Goal: Task Accomplishment & Management: Manage account settings

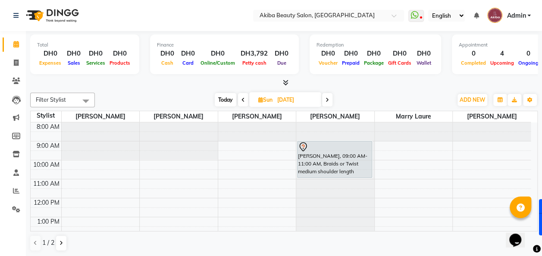
click at [241, 100] on span at bounding box center [243, 99] width 10 height 13
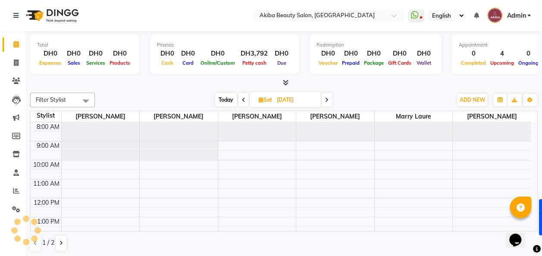
scroll to position [152, 0]
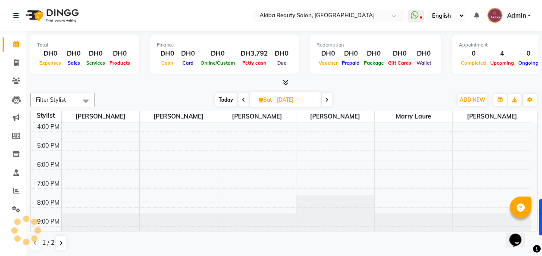
click at [241, 100] on span at bounding box center [244, 99] width 10 height 13
type input "[DATE]"
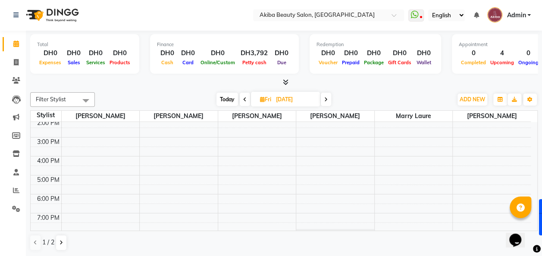
scroll to position [104, 0]
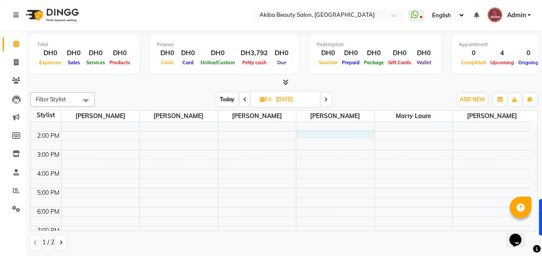
click at [327, 129] on div "8:00 AM 9:00 AM 10:00 AM 11:00 AM 12:00 PM 1:00 PM 2:00 PM 3:00 PM 4:00 PM 5:00…" at bounding box center [281, 150] width 500 height 265
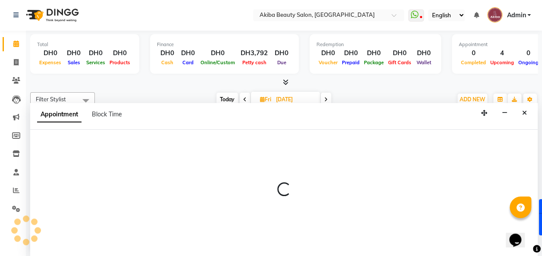
select select "75753"
select select "tentative"
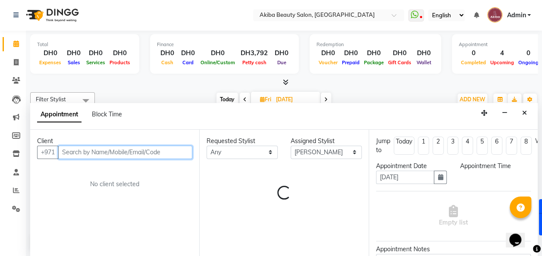
select select "840"
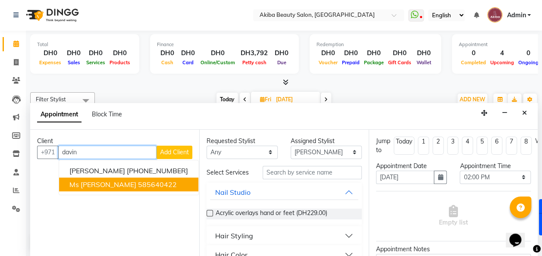
click at [138, 186] on ngb-highlight "585640422" at bounding box center [157, 184] width 39 height 9
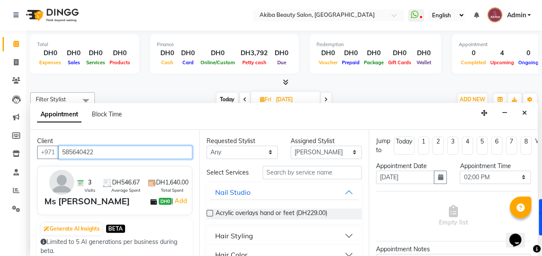
type input "585640422"
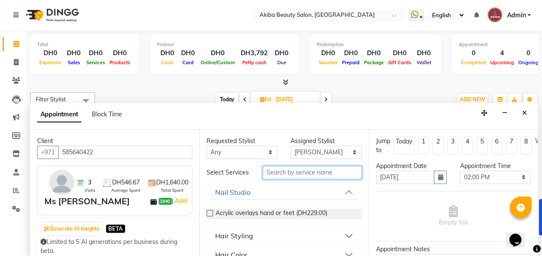
click at [313, 175] on input "text" at bounding box center [312, 172] width 99 height 13
type input "knot"
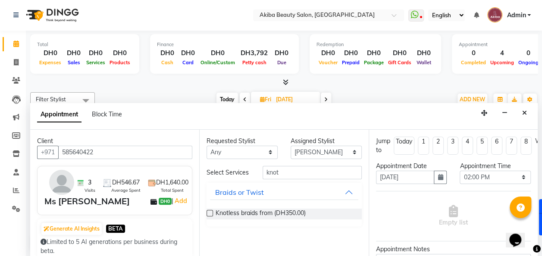
click at [213, 214] on div "Knotless braids from (DH350.00)" at bounding box center [284, 214] width 155 height 11
click at [211, 214] on label at bounding box center [210, 213] width 6 height 6
click at [211, 214] on input "checkbox" at bounding box center [210, 214] width 6 height 6
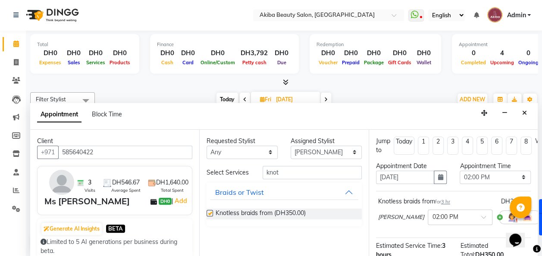
checkbox input "false"
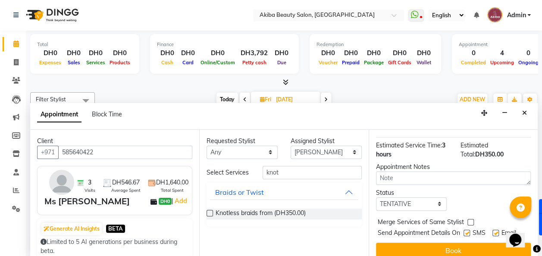
scroll to position [116, 0]
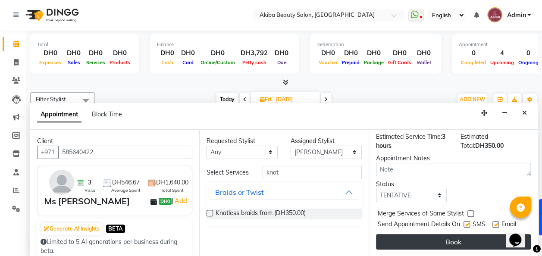
click at [457, 234] on button "Book" at bounding box center [453, 242] width 155 height 16
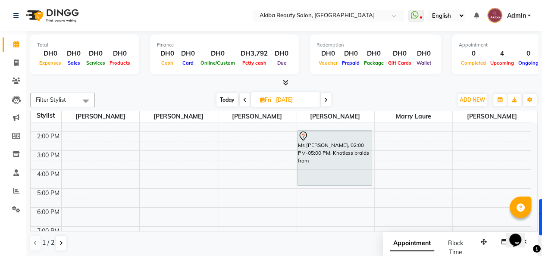
scroll to position [0, 0]
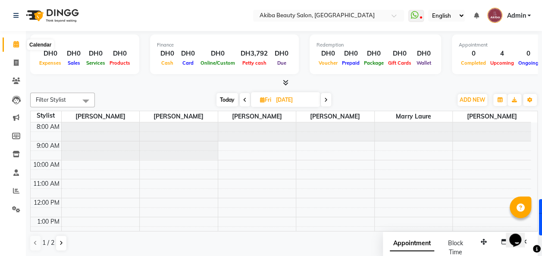
click at [14, 44] on icon at bounding box center [16, 44] width 6 height 6
click at [474, 16] on icon at bounding box center [476, 16] width 5 height 6
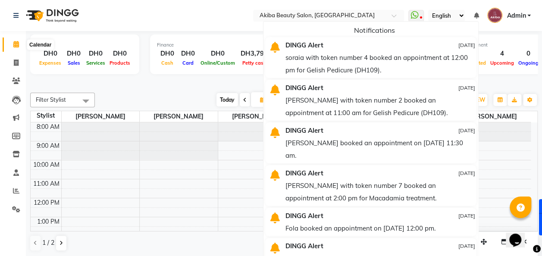
click at [17, 43] on icon at bounding box center [16, 44] width 6 height 6
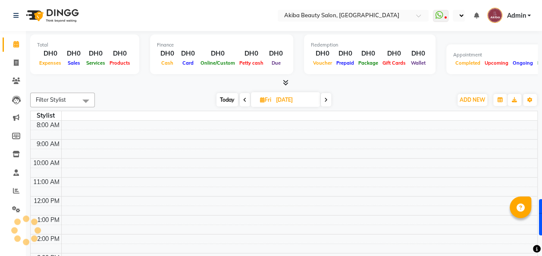
select select "en"
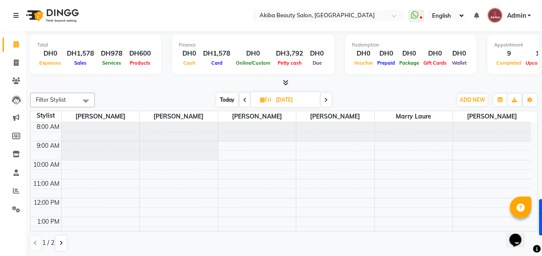
click at [229, 96] on span "Today" at bounding box center [228, 99] width 22 height 13
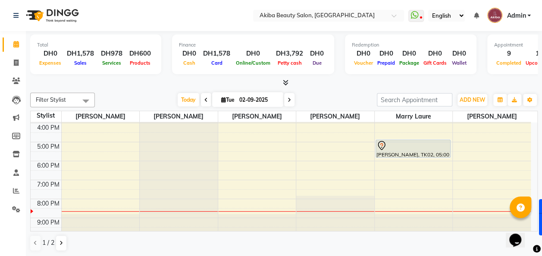
scroll to position [151, 0]
click at [286, 102] on span at bounding box center [289, 99] width 10 height 13
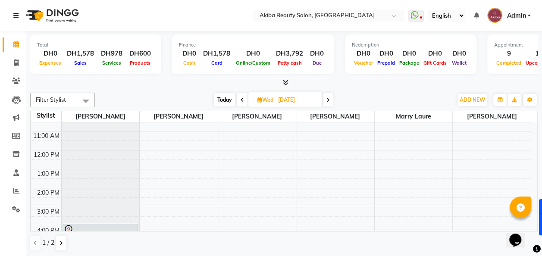
scroll to position [48, 0]
click at [239, 100] on span at bounding box center [242, 99] width 10 height 13
type input "02-09-2025"
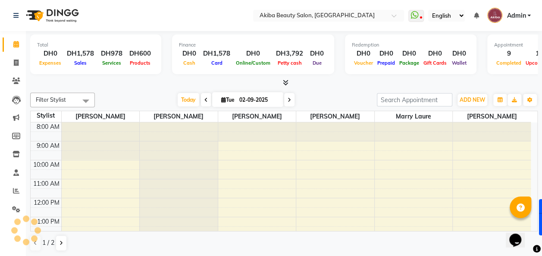
scroll to position [152, 0]
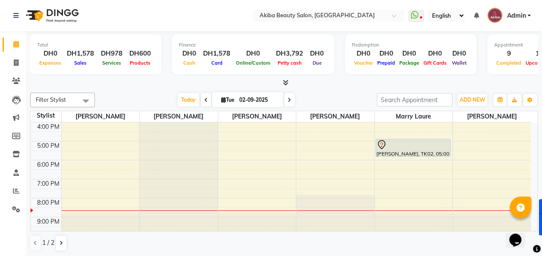
click at [391, 153] on div "[PERSON_NAME], TK02, 05:00 PM-06:00 PM, Dreadlock retouch crochet" at bounding box center [413, 147] width 74 height 17
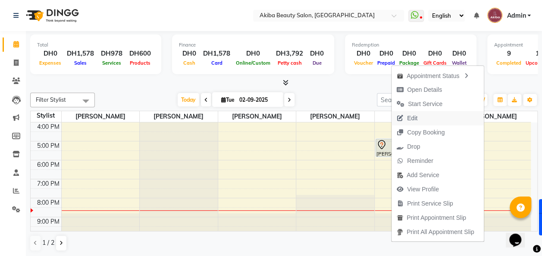
click at [419, 118] on span "Edit" at bounding box center [407, 118] width 31 height 14
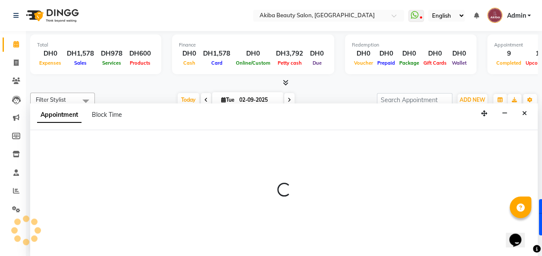
scroll to position [0, 0]
select select "tentative"
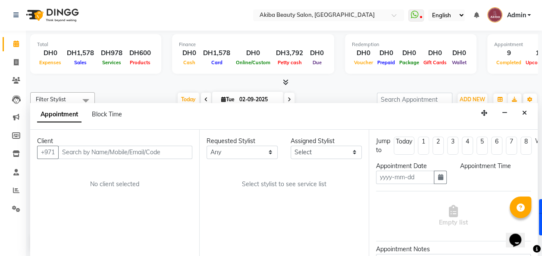
type input "02-09-2025"
select select "1020"
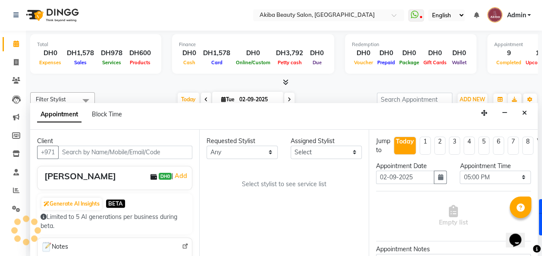
scroll to position [152, 0]
select select "88413"
select select "2559"
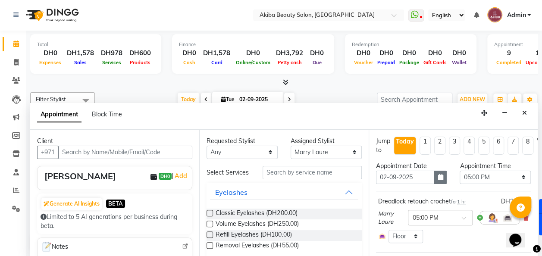
click at [438, 177] on icon "button" at bounding box center [440, 177] width 5 height 6
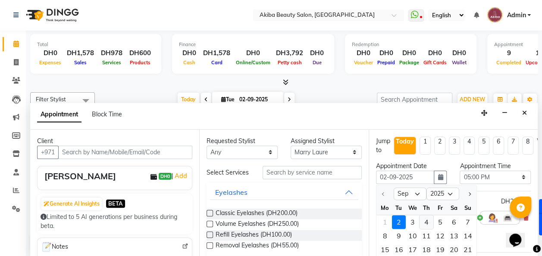
click at [425, 219] on div "4" at bounding box center [427, 222] width 14 height 14
type input "[DATE]"
select select "1020"
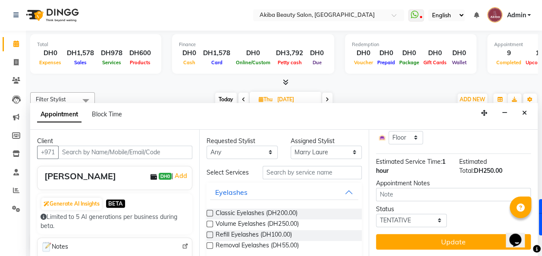
scroll to position [104, 0]
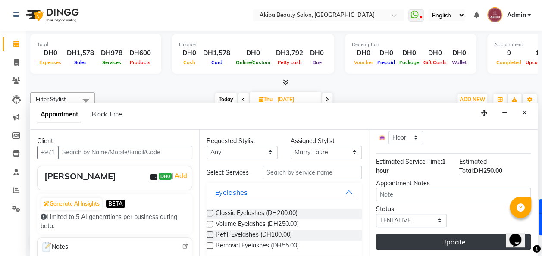
click at [447, 235] on button "Update" at bounding box center [453, 242] width 155 height 16
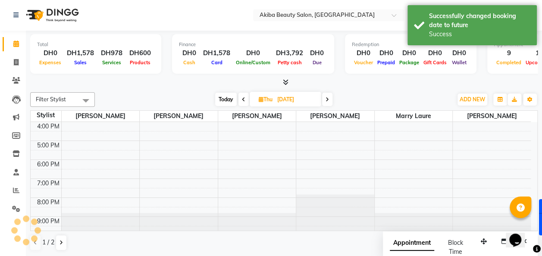
scroll to position [0, 0]
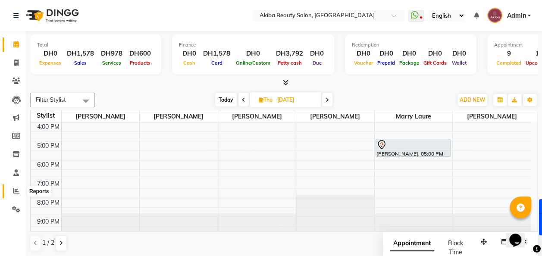
click at [16, 192] on icon at bounding box center [16, 191] width 6 height 6
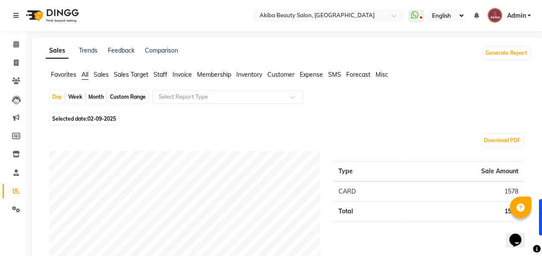
click at [129, 74] on span "Sales Target" at bounding box center [131, 75] width 35 height 8
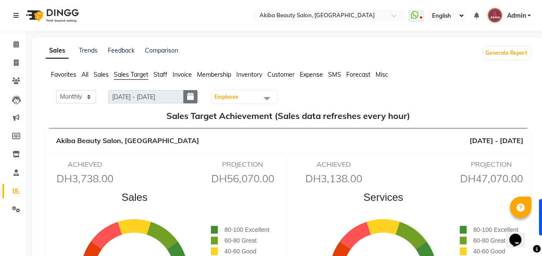
click at [196, 100] on button "button" at bounding box center [190, 96] width 14 height 13
select select "9"
select select "2025"
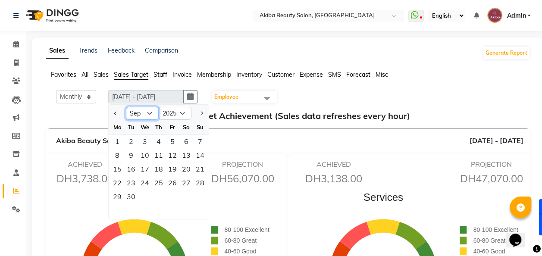
click at [149, 116] on select "Jan Feb Mar Apr May Jun [DATE] Aug Sep Oct Nov Dec" at bounding box center [142, 113] width 33 height 13
select select "8"
click at [126, 107] on select "Jan Feb Mar Apr May Jun [DATE] Aug Sep Oct Nov Dec" at bounding box center [142, 113] width 33 height 13
click at [173, 144] on div "1" at bounding box center [173, 142] width 14 height 14
type input "[DATE] - [DATE]"
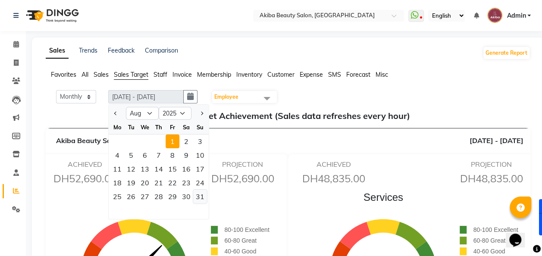
click at [201, 196] on div "31" at bounding box center [200, 197] width 14 height 14
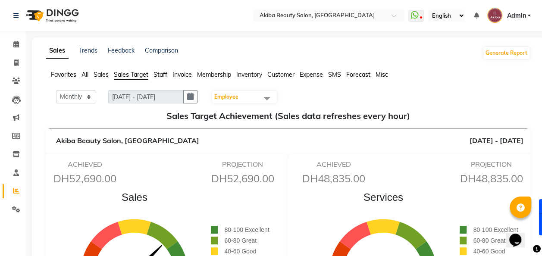
click at [268, 102] on span at bounding box center [266, 98] width 17 height 16
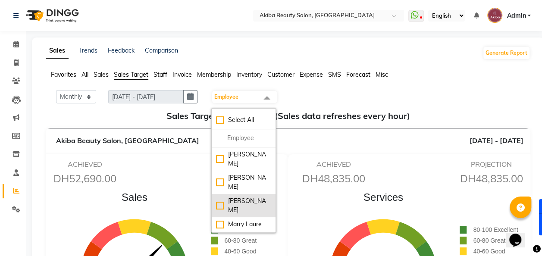
click at [253, 200] on div "[PERSON_NAME]" at bounding box center [243, 206] width 55 height 18
checkbox input "true"
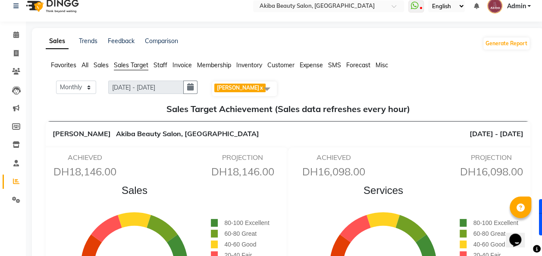
scroll to position [9, 0]
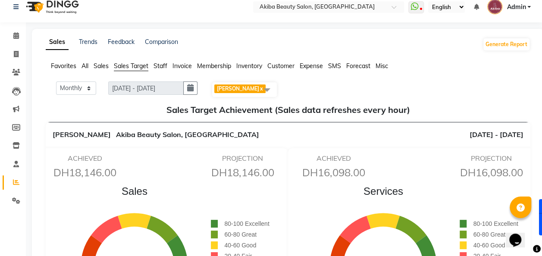
click at [177, 66] on span "Invoice" at bounding box center [182, 66] width 19 height 8
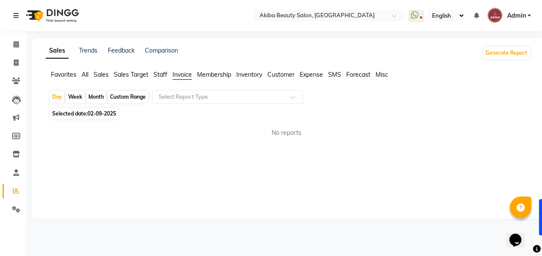
scroll to position [0, 0]
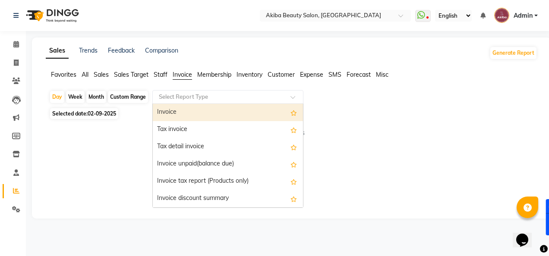
click at [203, 93] on input "text" at bounding box center [219, 97] width 124 height 9
click at [201, 111] on div "Invoice" at bounding box center [228, 112] width 150 height 17
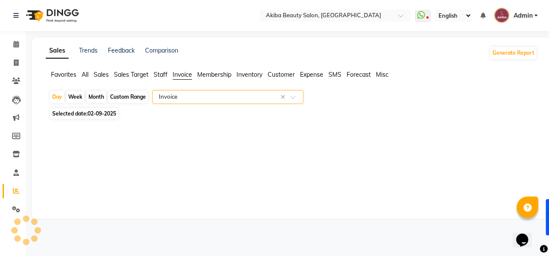
select select "filtered_report"
select select "pdf"
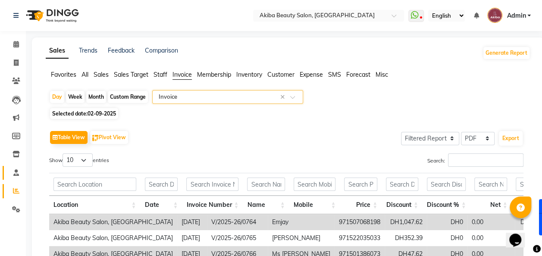
click at [16, 178] on span at bounding box center [16, 173] width 15 height 10
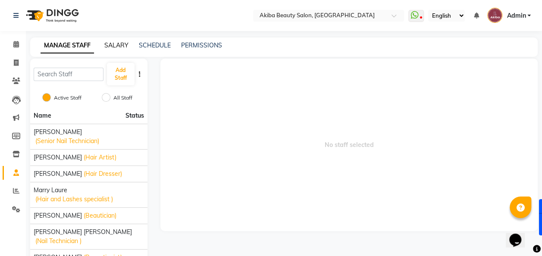
click at [118, 42] on link "SALARY" at bounding box center [116, 45] width 24 height 8
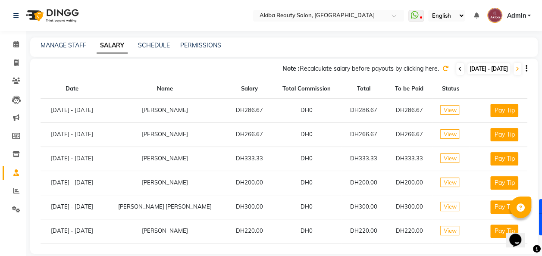
click at [459, 69] on icon at bounding box center [460, 68] width 3 height 5
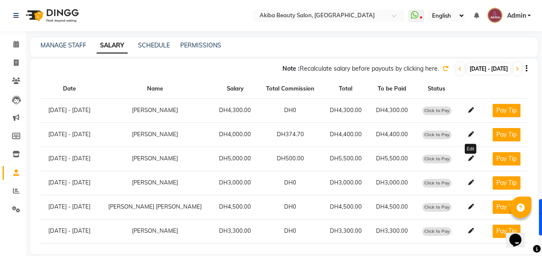
click at [470, 159] on icon at bounding box center [472, 159] width 6 height 6
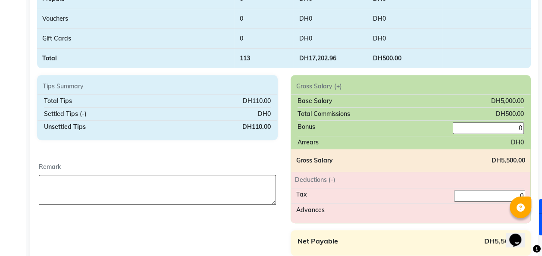
scroll to position [255, 0]
click at [498, 192] on input "0" at bounding box center [489, 196] width 71 height 12
type input "1000"
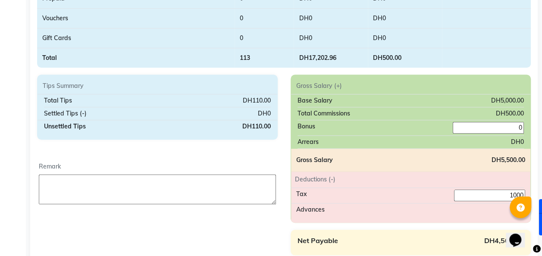
click at [410, 188] on div "Tax 1000" at bounding box center [411, 196] width 240 height 16
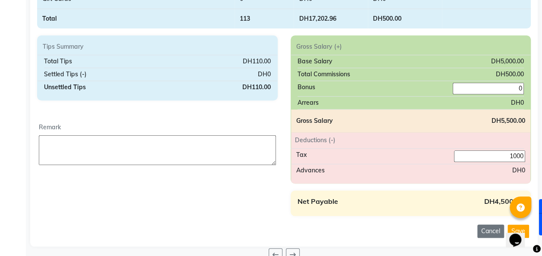
scroll to position [295, 0]
click at [146, 142] on textarea at bounding box center [157, 150] width 237 height 30
type textarea "t"
type textarea "Tips:90,2AED"
click at [498, 83] on input "0" at bounding box center [488, 88] width 71 height 12
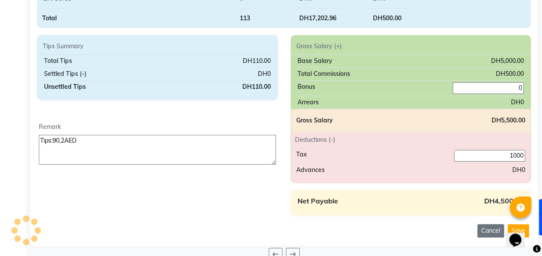
click at [498, 83] on input "0" at bounding box center [488, 88] width 71 height 12
type input "90.2"
click at [233, 203] on div "Tips Summary Total Tips DH110.00 Settled Tips (-) DH0 Unsettled Tips DH110.00 R…" at bounding box center [158, 125] width 254 height 181
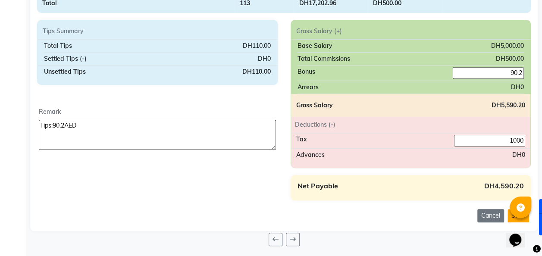
click at [510, 217] on button "Save" at bounding box center [519, 215] width 22 height 13
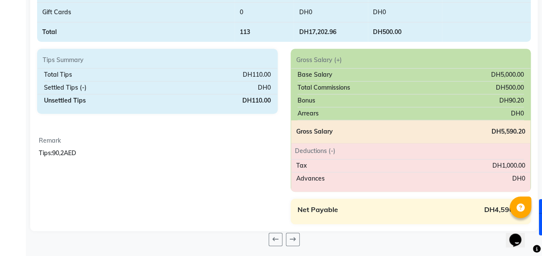
click at [478, 243] on main "Salary Salary Slip Edit Detailed Download Download Payslip Period [DATE] to [DA…" at bounding box center [284, 8] width 516 height 503
click at [518, 205] on icon at bounding box center [521, 208] width 8 height 8
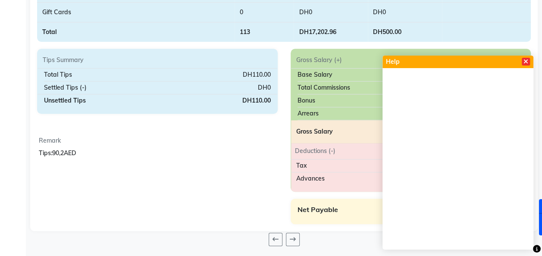
click at [524, 63] on icon at bounding box center [526, 62] width 5 height 6
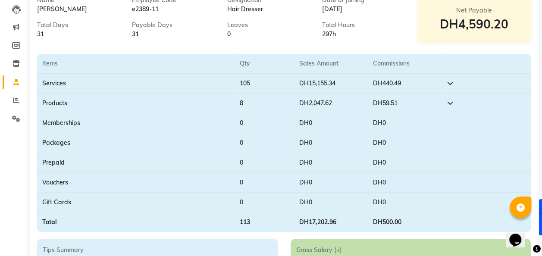
scroll to position [0, 0]
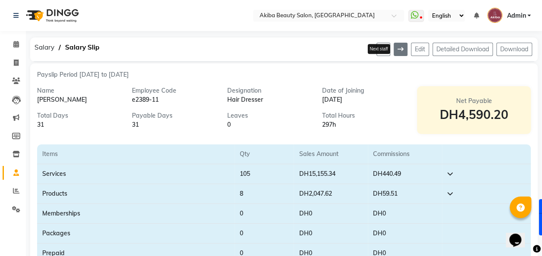
click at [399, 50] on icon at bounding box center [401, 49] width 6 height 6
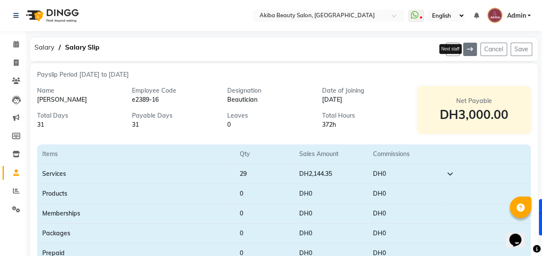
click at [470, 51] on icon at bounding box center [470, 49] width 6 height 6
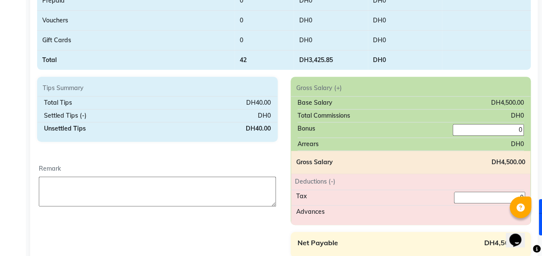
scroll to position [258, 0]
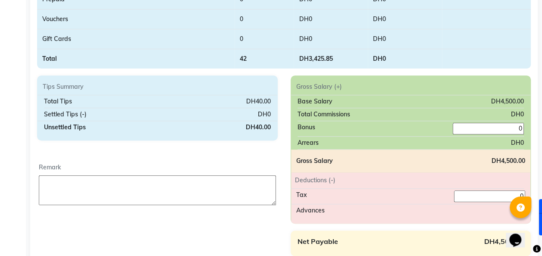
click at [157, 195] on textarea at bounding box center [157, 191] width 237 height 30
type textarea "tip:32.8 aed"
click at [513, 124] on input "0" at bounding box center [488, 129] width 71 height 12
type input "32.8"
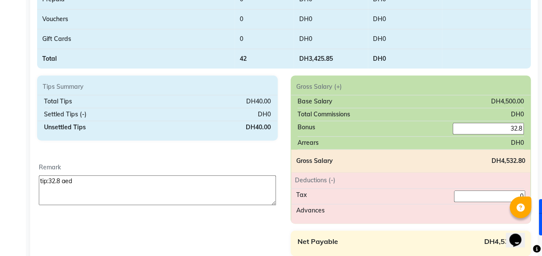
click at [458, 82] on div "Gross Salary (+)" at bounding box center [411, 86] width 240 height 9
click at [428, 121] on div "Bonus 32.8" at bounding box center [411, 129] width 227 height 16
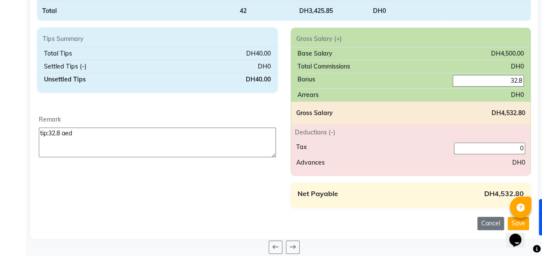
scroll to position [308, 0]
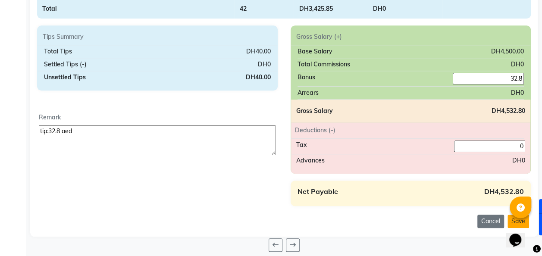
click at [510, 215] on button "Save" at bounding box center [519, 221] width 22 height 13
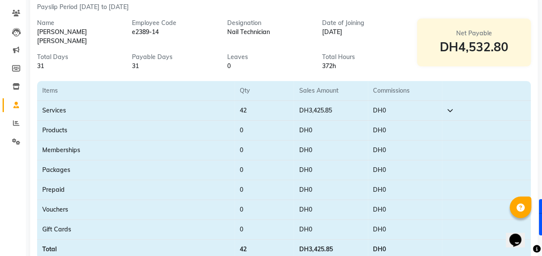
scroll to position [0, 0]
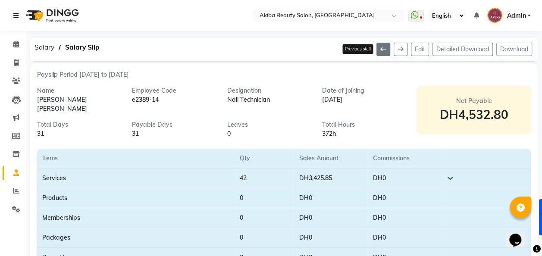
click at [377, 50] on button at bounding box center [384, 49] width 14 height 13
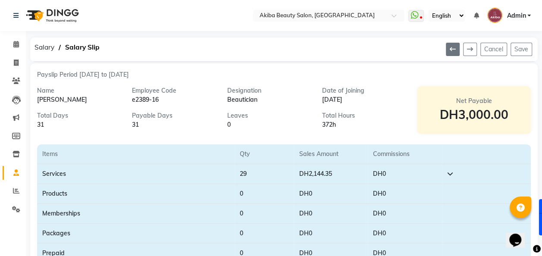
click at [450, 49] on button at bounding box center [453, 49] width 14 height 13
type textarea "Tips:90,2AED"
type input "90.2"
type input "1000"
click at [470, 46] on icon at bounding box center [470, 49] width 6 height 6
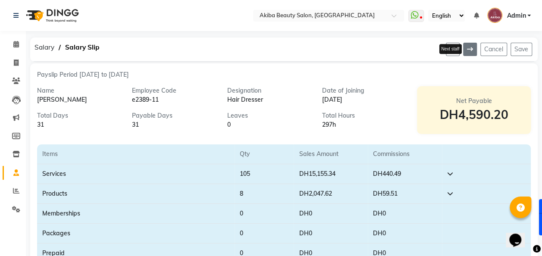
type input "0"
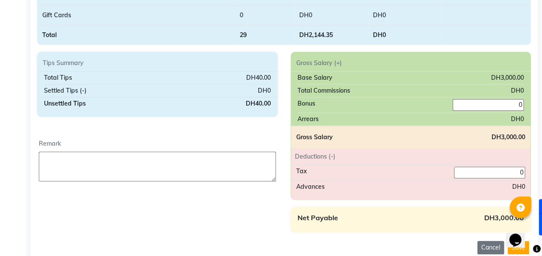
scroll to position [277, 0]
click at [169, 170] on textarea at bounding box center [157, 167] width 237 height 30
type textarea "tip:"
click at [492, 104] on input "0" at bounding box center [488, 106] width 71 height 12
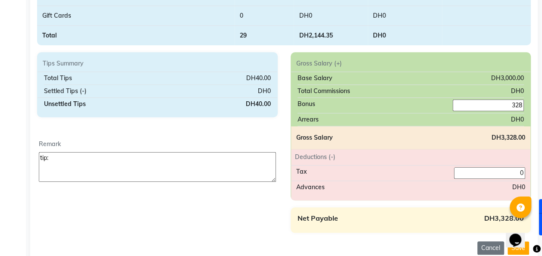
click at [454, 158] on div "Deductions (-)" at bounding box center [405, 157] width 230 height 9
click at [513, 103] on input "328" at bounding box center [488, 106] width 71 height 12
type input "32"
click at [91, 161] on textarea "tip:" at bounding box center [157, 167] width 237 height 30
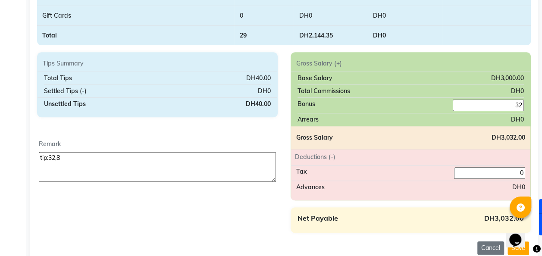
type textarea "tip:32,8"
click at [517, 102] on input "32" at bounding box center [488, 106] width 71 height 12
type input "33"
click at [440, 144] on div "Gross Salary DH3,033.00" at bounding box center [411, 137] width 240 height 23
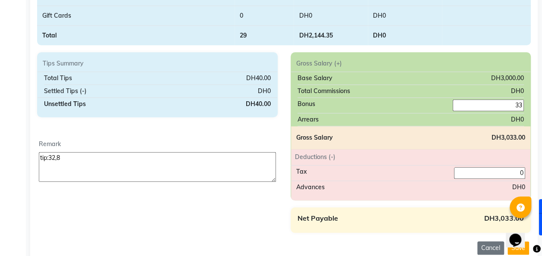
scroll to position [310, 0]
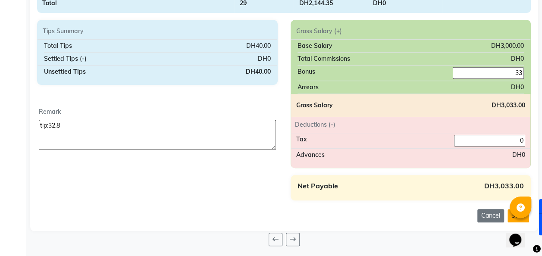
click at [510, 216] on button "Save" at bounding box center [519, 215] width 22 height 13
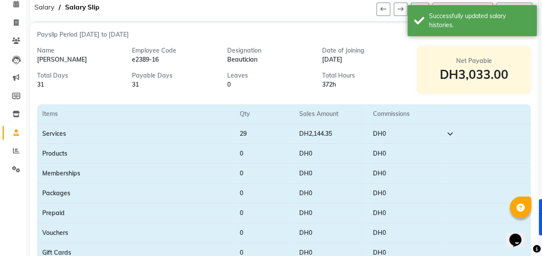
scroll to position [0, 0]
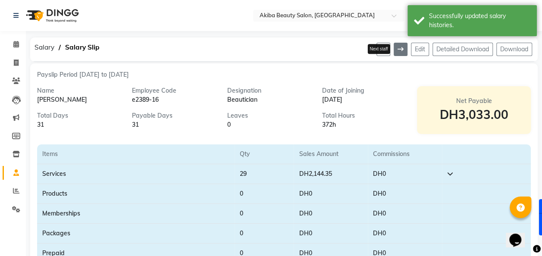
click at [398, 51] on icon at bounding box center [401, 49] width 6 height 6
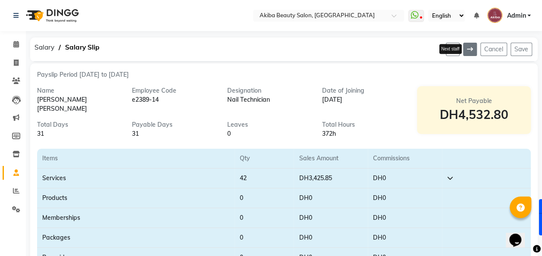
click at [469, 47] on icon at bounding box center [470, 49] width 6 height 6
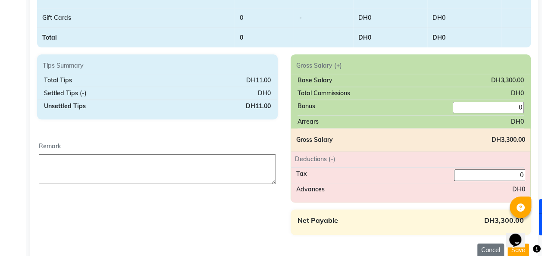
scroll to position [310, 0]
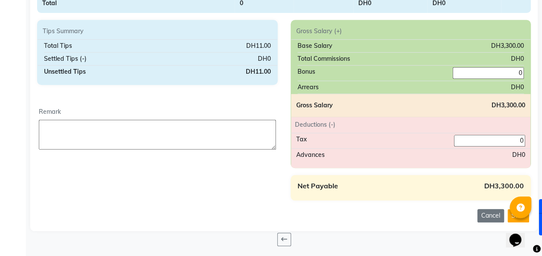
click at [510, 72] on input "0" at bounding box center [488, 73] width 71 height 12
type input "9"
click at [181, 131] on textarea at bounding box center [157, 135] width 237 height 30
type textarea "tip:9 aed"
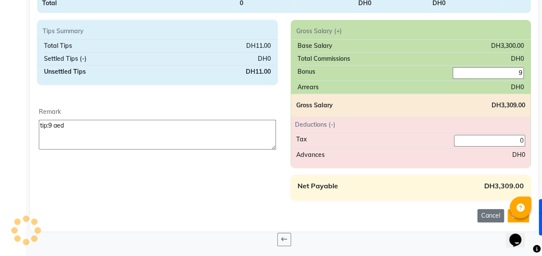
click at [146, 193] on div "Tips Summary Total Tips DH11.00 Settled Tips (-) DH0 Unsettled Tips DH11.00 Rem…" at bounding box center [158, 110] width 254 height 181
click at [510, 217] on button "Save" at bounding box center [519, 215] width 22 height 13
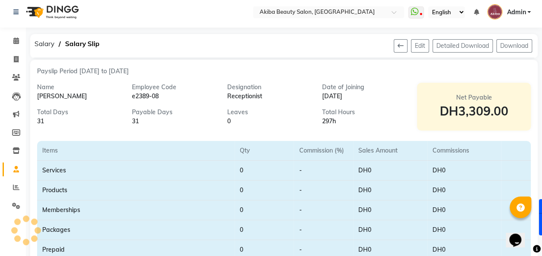
scroll to position [0, 0]
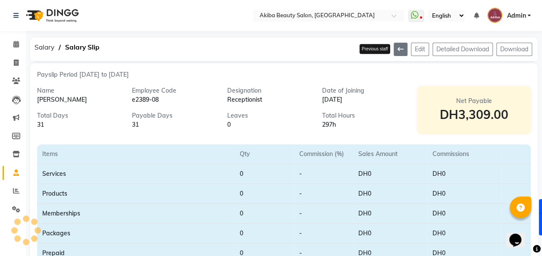
click at [398, 45] on button at bounding box center [401, 49] width 14 height 13
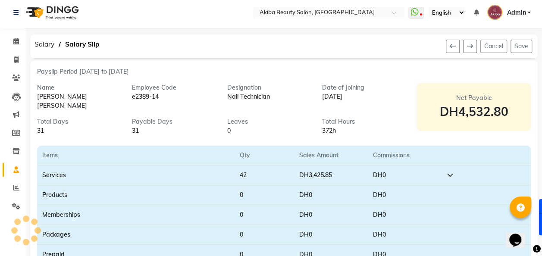
scroll to position [3, 0]
click at [453, 48] on icon at bounding box center [453, 47] width 6 height 6
type textarea "tip:32,8"
type input "33"
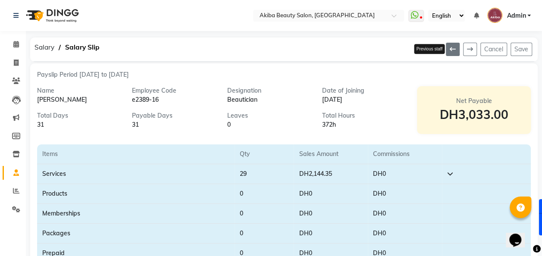
click at [451, 47] on icon at bounding box center [453, 49] width 6 height 6
type textarea "Tips:90,2AED"
type input "90.2"
type input "1000"
click at [451, 51] on icon at bounding box center [453, 49] width 6 height 6
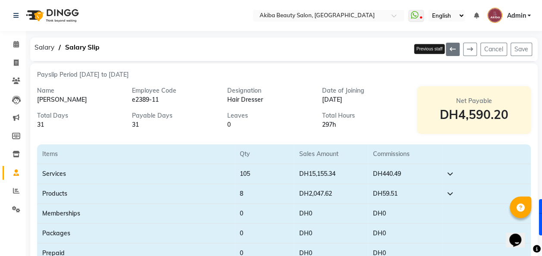
type input "0"
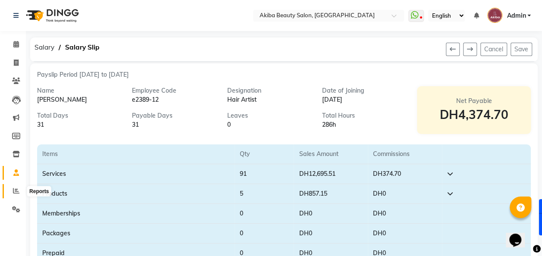
click at [19, 191] on span at bounding box center [16, 191] width 15 height 10
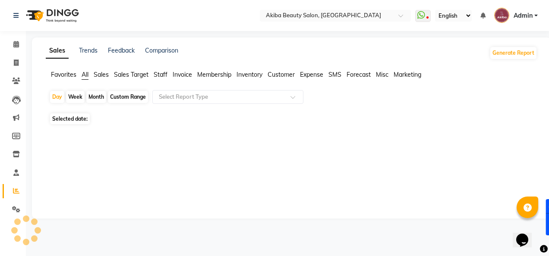
click at [140, 71] on span "Sales Target" at bounding box center [131, 75] width 35 height 8
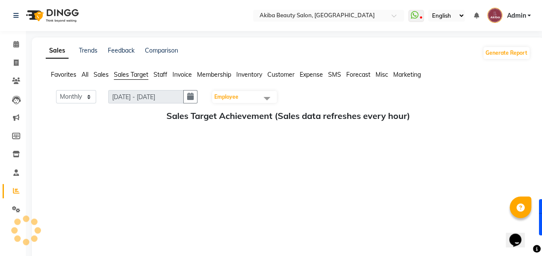
click at [257, 92] on span "Employee" at bounding box center [244, 97] width 65 height 12
click at [134, 146] on div "Monthly Weekly [DATE] - [DATE] Employee No data available Sales Target Achievem…" at bounding box center [288, 180] width 485 height 181
click at [78, 101] on select "Monthly Weekly" at bounding box center [76, 96] width 40 height 13
click at [191, 97] on icon "button" at bounding box center [190, 97] width 6 height 0
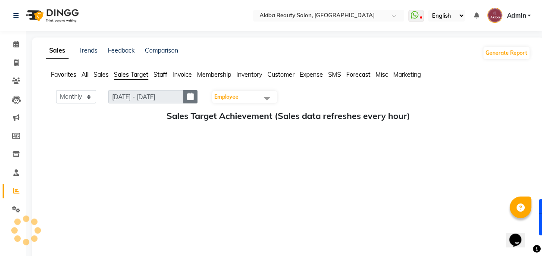
select select "9"
select select "2025"
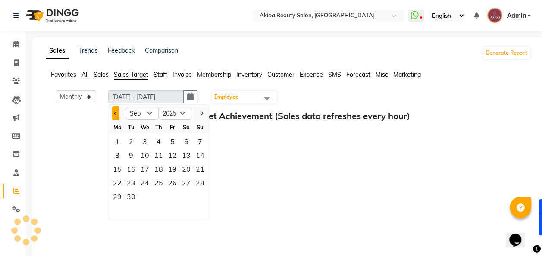
click at [114, 115] on button "Previous month" at bounding box center [115, 114] width 7 height 14
select select "8"
click at [172, 141] on div "1" at bounding box center [173, 142] width 14 height 14
type input "[DATE] - [DATE]"
click at [349, 97] on div "Monthly Weekly [DATE] - [DATE] [DATE] Jan Feb Mar Apr May Jun [DATE] Aug Sep Oc…" at bounding box center [288, 97] width 478 height 14
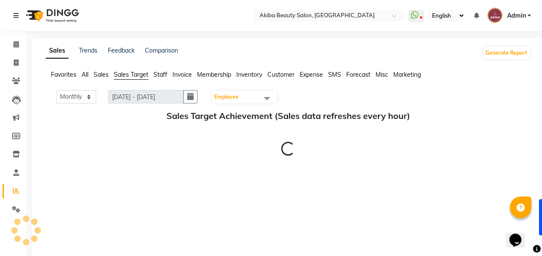
click at [270, 101] on span at bounding box center [266, 98] width 17 height 16
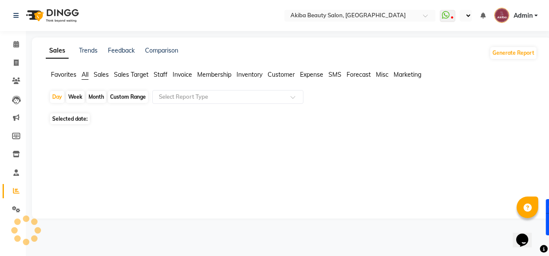
select select "en"
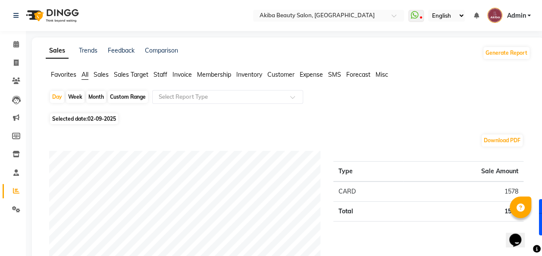
click at [137, 75] on span "Sales Target" at bounding box center [131, 75] width 35 height 8
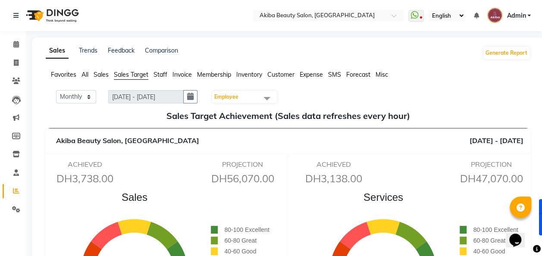
click at [270, 101] on span at bounding box center [266, 98] width 17 height 16
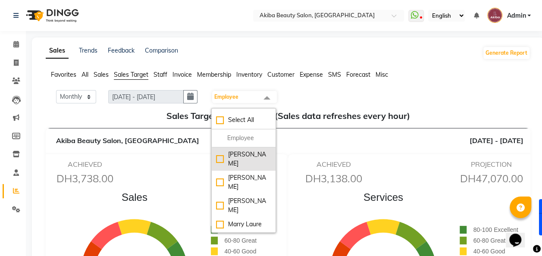
click at [246, 161] on div "[PERSON_NAME]" at bounding box center [243, 159] width 55 height 18
checkbox input "true"
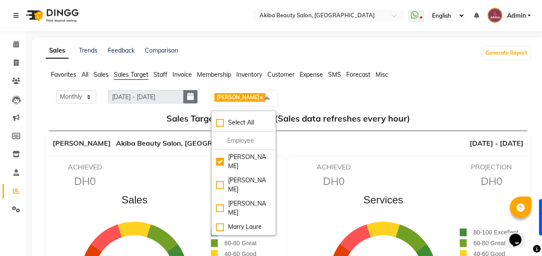
click at [191, 97] on icon "button" at bounding box center [190, 97] width 6 height 0
select select "9"
select select "2025"
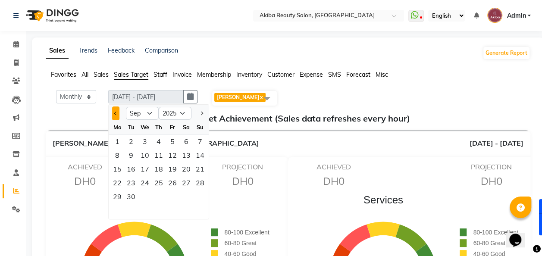
click at [116, 114] on span "Previous month" at bounding box center [115, 113] width 3 height 3
select select "8"
click at [175, 141] on div "1" at bounding box center [173, 142] width 14 height 14
type input "[DATE] - [DATE]"
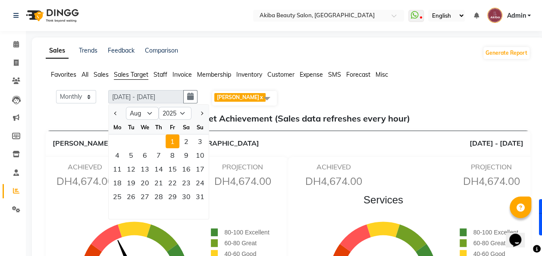
click at [366, 99] on div "Monthly Weekly 01-08-2025 - 31-08-2025 01-08-2025 Jan Feb Mar Apr May Jun Jul A…" at bounding box center [288, 98] width 478 height 16
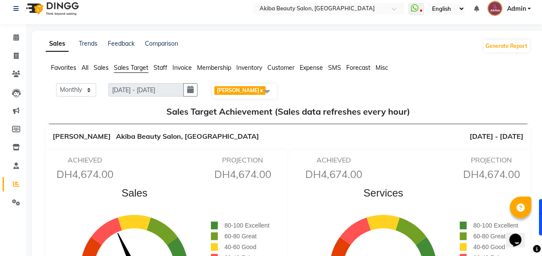
scroll to position [6, 0]
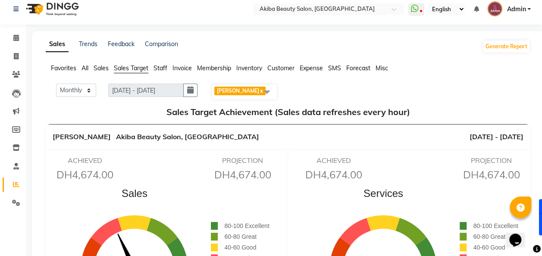
click at [269, 91] on span at bounding box center [266, 92] width 17 height 16
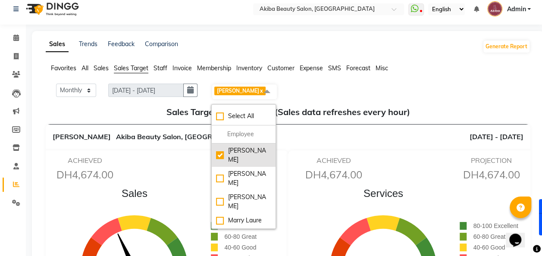
click at [248, 155] on div "[PERSON_NAME]" at bounding box center [243, 155] width 55 height 18
checkbox input "false"
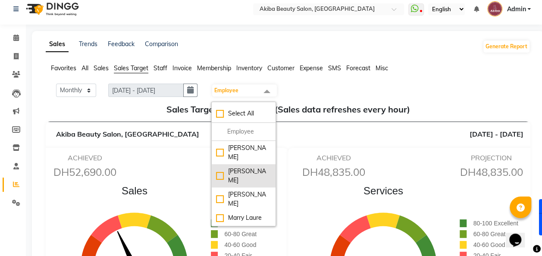
click at [248, 171] on div "[PERSON_NAME]" at bounding box center [243, 176] width 55 height 18
checkbox input "true"
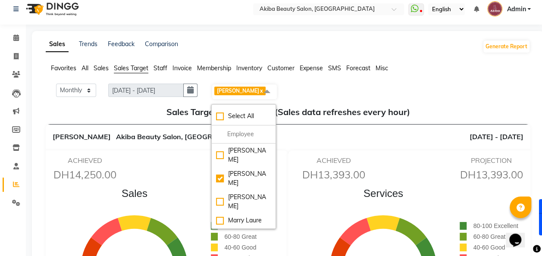
click at [355, 84] on div "Monthly Weekly 01-08-2025 - 31-08-2025 01-08-2025 Charlene Kouo x Select All Am…" at bounding box center [288, 92] width 478 height 16
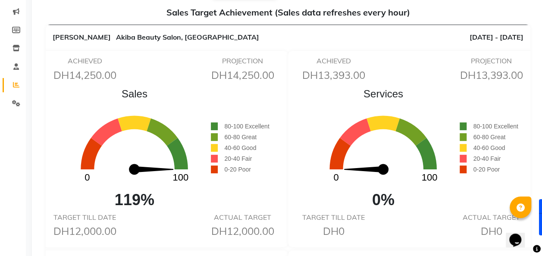
scroll to position [0, 0]
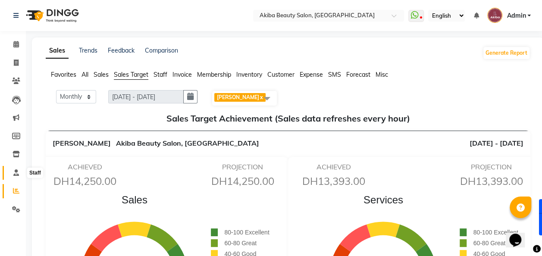
click at [16, 173] on icon at bounding box center [16, 173] width 6 height 6
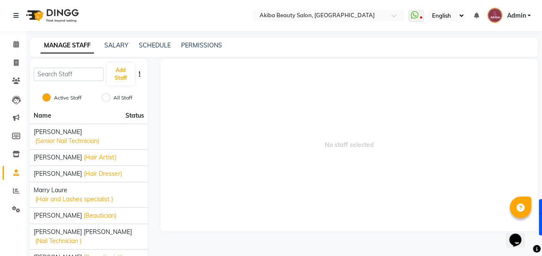
click at [115, 41] on div "SALARY" at bounding box center [116, 45] width 24 height 9
click at [116, 44] on link "SALARY" at bounding box center [116, 45] width 24 height 8
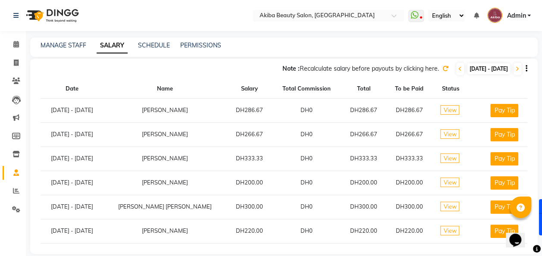
click at [450, 110] on span "View" at bounding box center [450, 109] width 19 height 9
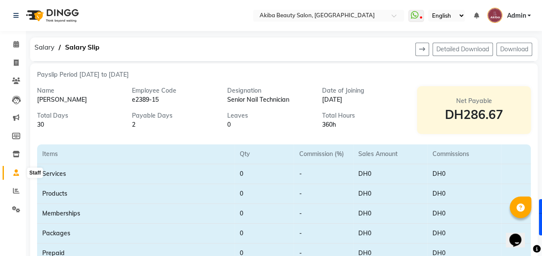
click at [15, 174] on icon at bounding box center [16, 173] width 6 height 6
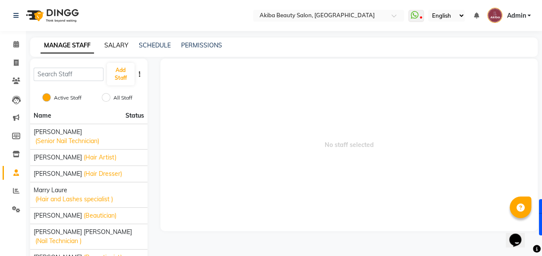
click at [126, 45] on link "SALARY" at bounding box center [116, 45] width 24 height 8
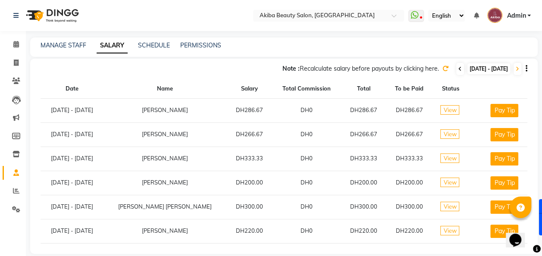
click at [456, 72] on span at bounding box center [460, 69] width 8 height 12
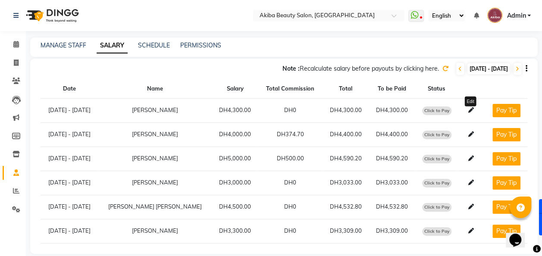
click at [469, 108] on icon at bounding box center [472, 110] width 6 height 6
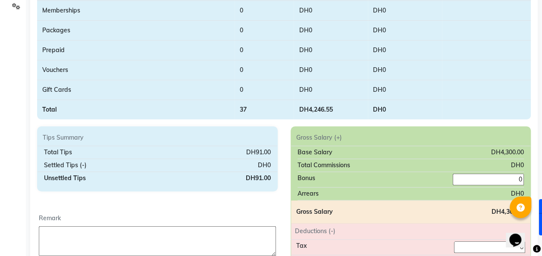
scroll to position [204, 0]
click at [180, 241] on textarea at bounding box center [157, 241] width 237 height 30
type textarea "tips:"
click at [482, 178] on input "0" at bounding box center [488, 179] width 71 height 12
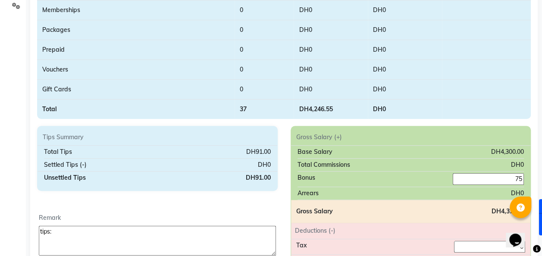
type input "75"
click at [422, 166] on div "Total Commissions DH0" at bounding box center [411, 165] width 227 height 13
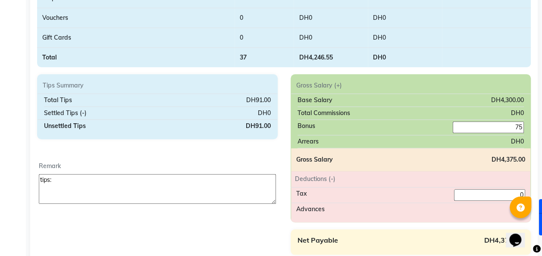
scroll to position [310, 0]
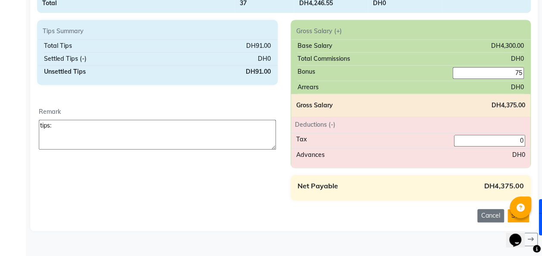
click at [512, 217] on button "Save" at bounding box center [519, 215] width 22 height 13
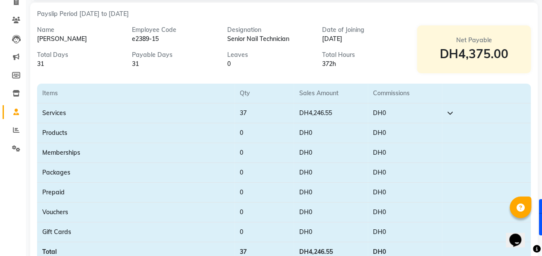
scroll to position [0, 0]
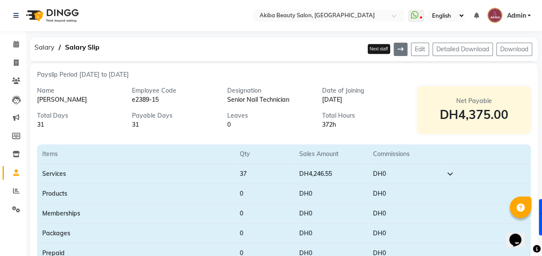
click at [405, 50] on button at bounding box center [401, 49] width 14 height 13
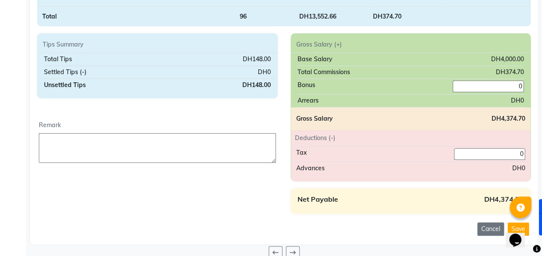
scroll to position [297, 0]
click at [117, 147] on textarea at bounding box center [157, 148] width 237 height 30
type textarea "tips:"
click at [495, 85] on input "0" at bounding box center [488, 86] width 71 height 12
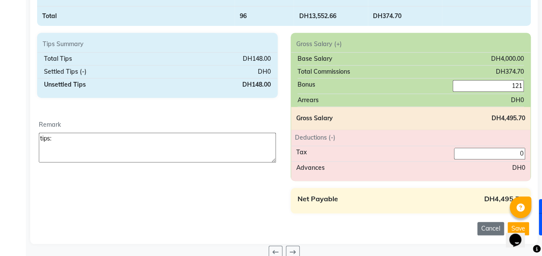
type input "121"
click at [394, 150] on div "Tax 0" at bounding box center [411, 154] width 240 height 16
click at [82, 143] on textarea "tips:" at bounding box center [157, 148] width 237 height 30
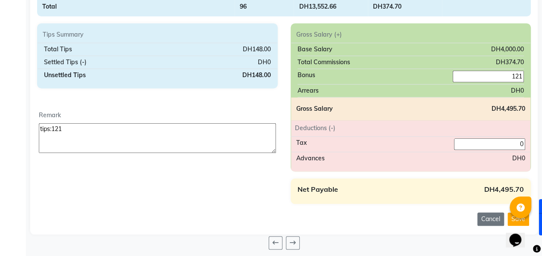
scroll to position [306, 0]
type textarea "tips:121"
click at [508, 217] on button "Save" at bounding box center [519, 219] width 22 height 13
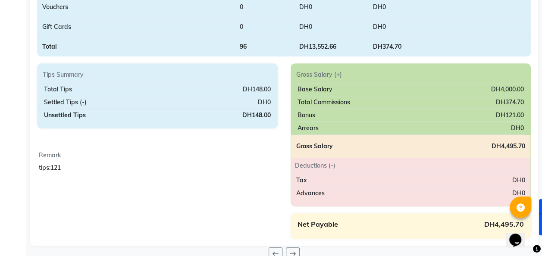
scroll to position [269, 0]
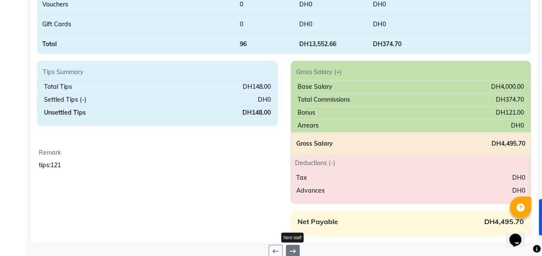
click at [292, 250] on icon at bounding box center [293, 252] width 6 height 6
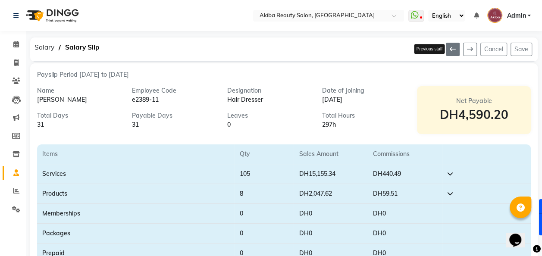
click at [450, 49] on button at bounding box center [453, 49] width 14 height 13
type textarea "tips:121"
type input "121"
type input "0"
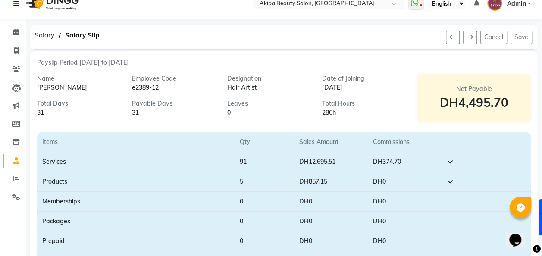
scroll to position [10, 0]
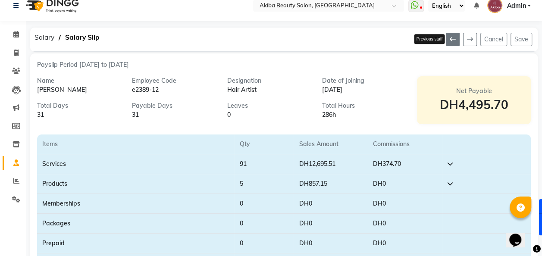
click at [452, 42] on button at bounding box center [453, 39] width 14 height 13
type textarea "tips:"
type input "75"
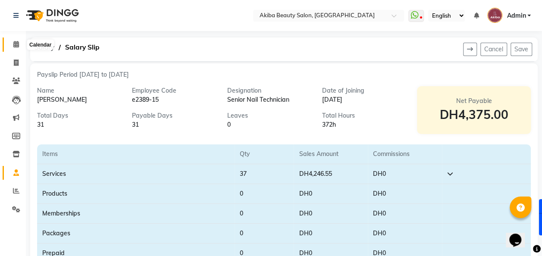
click at [17, 44] on icon at bounding box center [16, 44] width 6 height 6
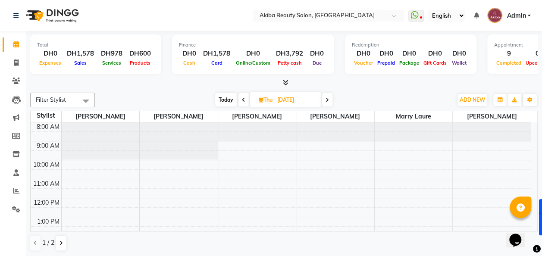
click at [203, 22] on nav "Select Location × Akiba Beauty Salon, Motor City WhatsApp Status ✕ Status: Disc…" at bounding box center [271, 15] width 542 height 31
click at [16, 173] on icon at bounding box center [16, 173] width 6 height 6
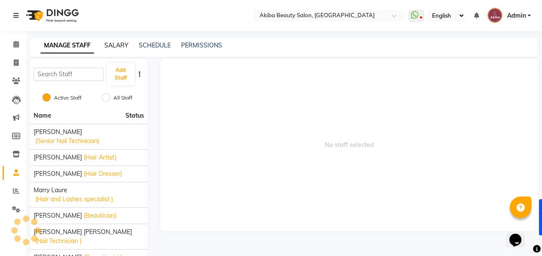
click at [122, 42] on link "SALARY" at bounding box center [116, 45] width 24 height 8
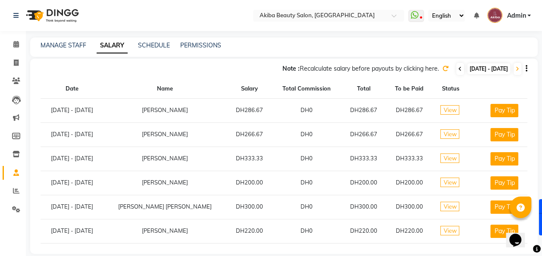
click at [459, 70] on icon at bounding box center [460, 68] width 3 height 5
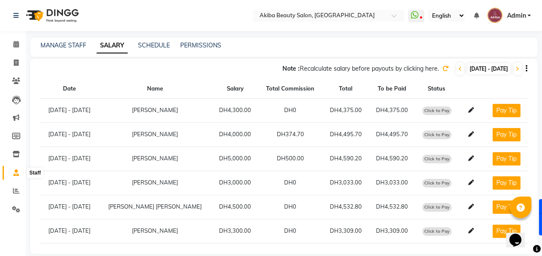
click at [16, 172] on icon at bounding box center [16, 173] width 6 height 6
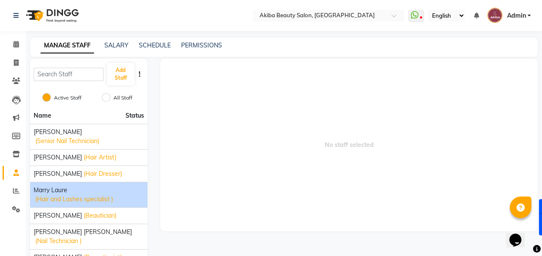
click at [73, 192] on div "Marry Laure (Hair and Lashes specialist )" at bounding box center [89, 195] width 110 height 18
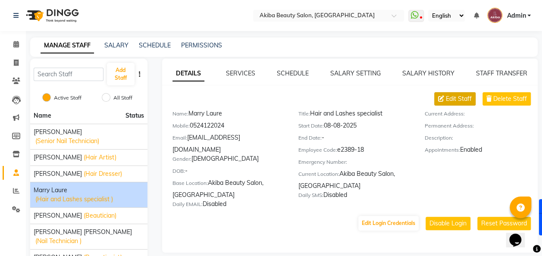
click at [453, 101] on span "Edit Staff" at bounding box center [459, 98] width 26 height 9
select select "female"
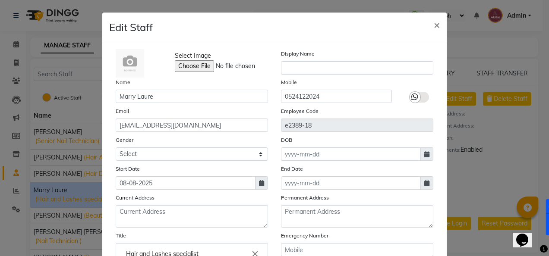
click at [412, 98] on icon at bounding box center [414, 97] width 7 height 8
click at [0, 0] on input "checkbox" at bounding box center [0, 0] width 0 height 0
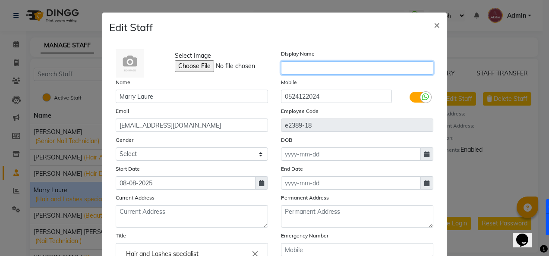
click at [288, 70] on input "text" at bounding box center [357, 67] width 152 height 13
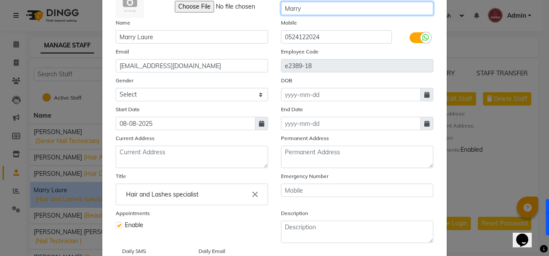
scroll to position [101, 0]
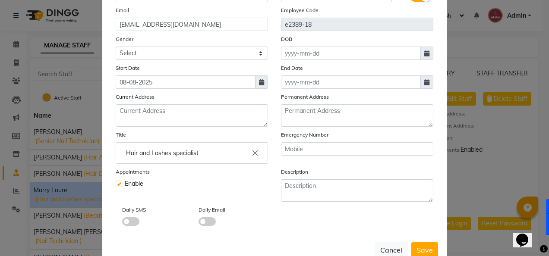
type input "Marry"
click at [204, 220] on span at bounding box center [206, 221] width 17 height 9
click at [198, 223] on input "checkbox" at bounding box center [198, 223] width 0 height 0
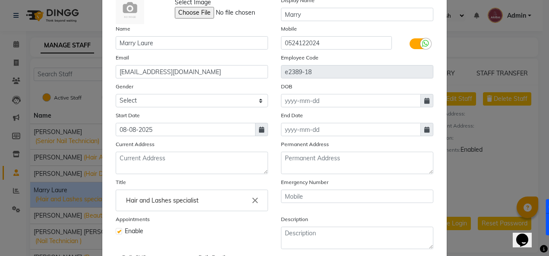
scroll to position [123, 0]
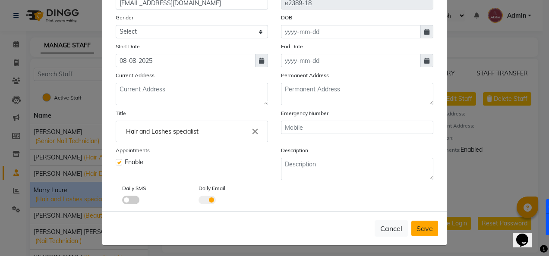
click at [422, 225] on span "Save" at bounding box center [424, 228] width 16 height 9
click at [422, 225] on span "Save" at bounding box center [424, 229] width 16 height 9
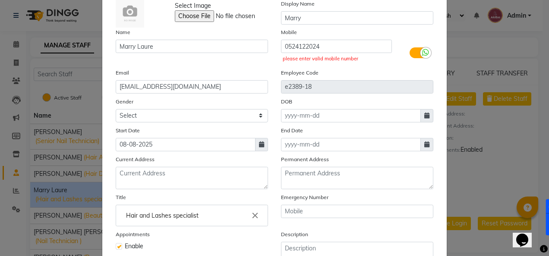
scroll to position [49, 0]
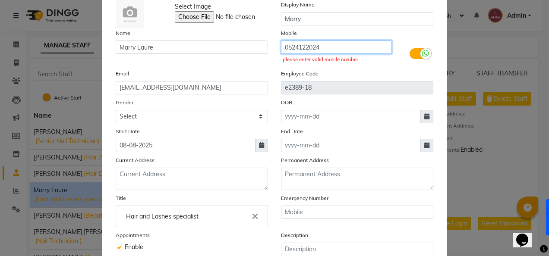
click at [283, 47] on input "0524122024" at bounding box center [336, 47] width 111 height 13
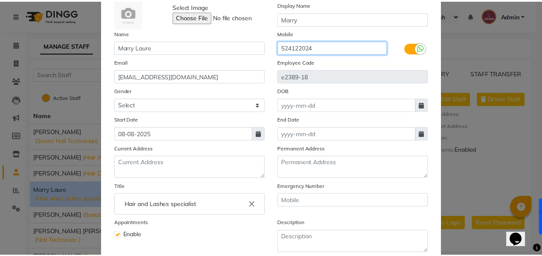
scroll to position [123, 0]
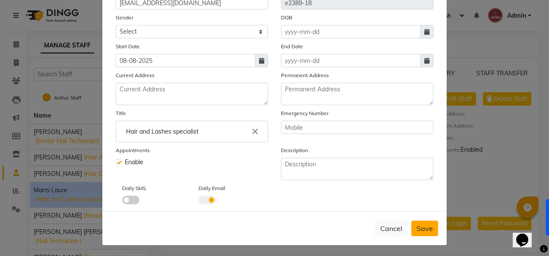
type input "524122024"
click at [419, 232] on button "Save" at bounding box center [424, 229] width 27 height 16
select select
checkbox input "false"
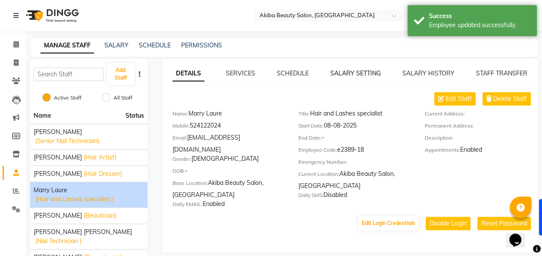
click at [345, 73] on link "SALARY SETTING" at bounding box center [355, 73] width 50 height 8
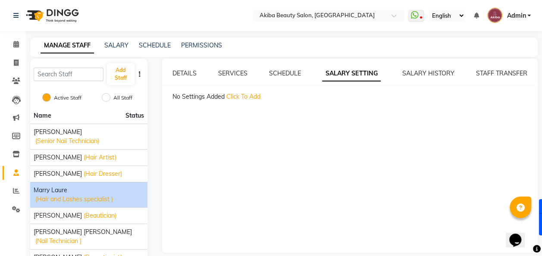
click at [244, 97] on span "Click To Add" at bounding box center [244, 97] width 34 height 8
select select "flat"
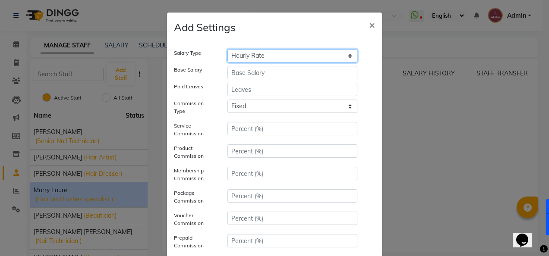
click at [248, 54] on select "Hourly Rate Bi-Weekly Twice Monthly Monthly Yearly" at bounding box center [292, 55] width 130 height 13
select select "monthly"
click at [227, 49] on select "Hourly Rate Bi-Weekly Twice Monthly Monthly Yearly" at bounding box center [292, 55] width 130 height 13
click at [239, 72] on input "number" at bounding box center [292, 72] width 130 height 13
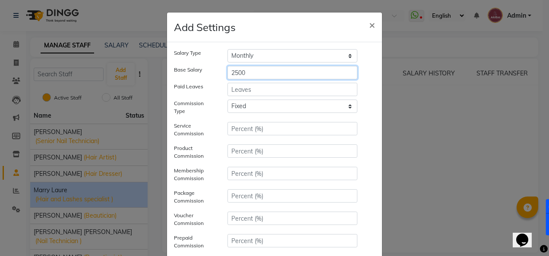
type input "2500"
click at [366, 91] on div "Paid Leaves" at bounding box center [274, 89] width 214 height 13
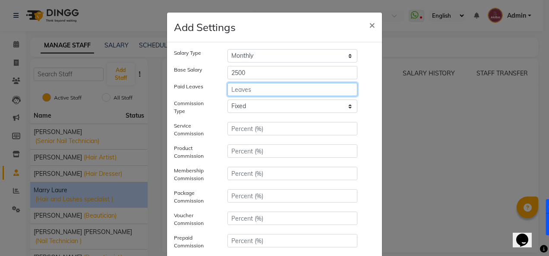
click at [296, 91] on input "number" at bounding box center [292, 89] width 130 height 13
type input "22"
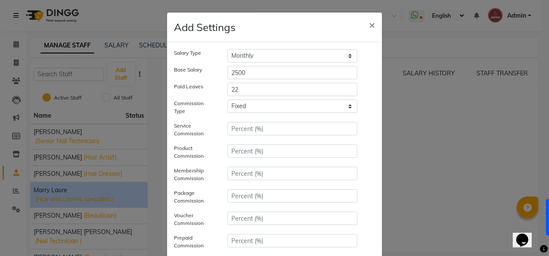
click at [294, 22] on div "Add Settings ×" at bounding box center [274, 28] width 215 height 30
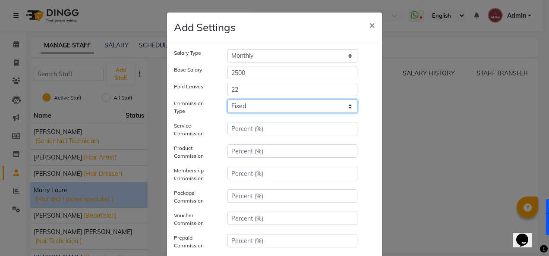
click at [258, 109] on select "Tiered Fixed" at bounding box center [292, 106] width 130 height 13
select select "multilevel"
click at [227, 100] on select "Tiered Fixed" at bounding box center [292, 106] width 130 height 13
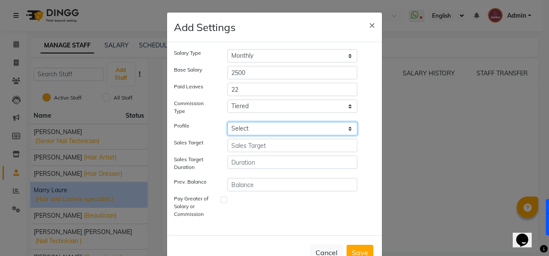
click at [260, 128] on select "Select Stylist commission 3500 Stylist commission 4000 working stylist 2000 Sty…" at bounding box center [292, 128] width 130 height 13
select select "918"
click at [227, 122] on select "Select Stylist commission 3500 Stylist commission 4000 working stylist 2000 Sty…" at bounding box center [292, 128] width 130 height 13
click at [255, 213] on div at bounding box center [292, 209] width 143 height 25
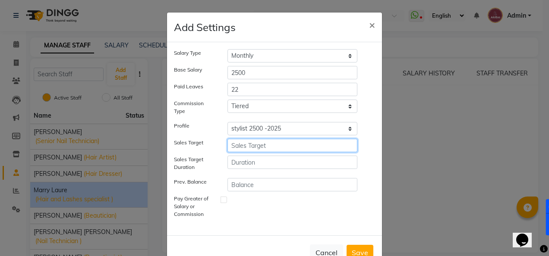
click at [242, 148] on input "number" at bounding box center [292, 145] width 130 height 13
type input "7500"
click at [240, 230] on div "Salary Type Hourly Rate Bi-Weekly Twice Monthly Monthly Yearly Base Salary 2500…" at bounding box center [274, 138] width 215 height 193
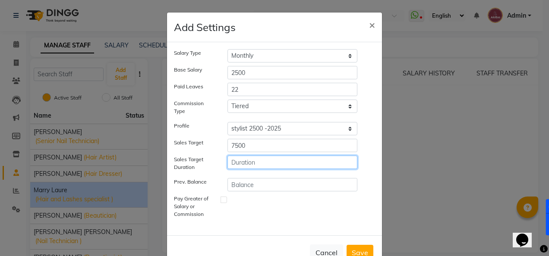
click at [244, 165] on input "number" at bounding box center [292, 162] width 130 height 13
click at [353, 249] on button "Save" at bounding box center [359, 253] width 27 height 16
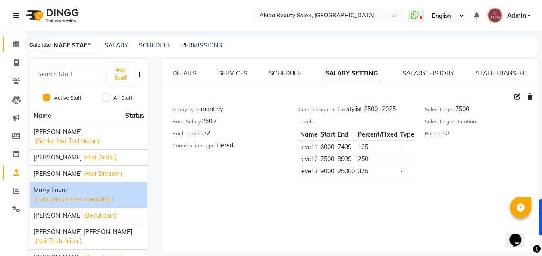
click at [13, 43] on span at bounding box center [16, 45] width 15 height 10
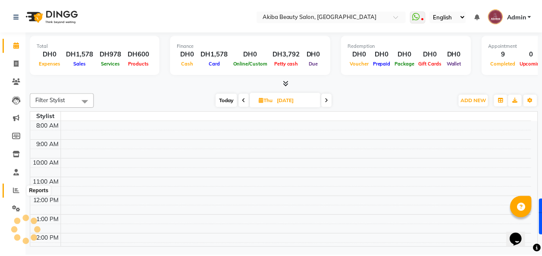
scroll to position [134, 0]
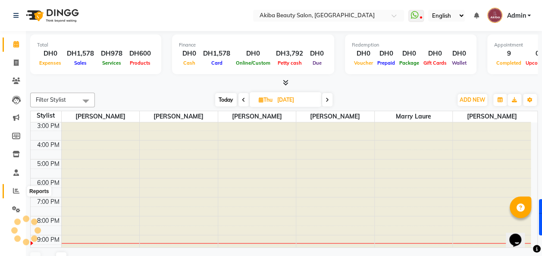
click at [14, 189] on icon at bounding box center [16, 191] width 6 height 6
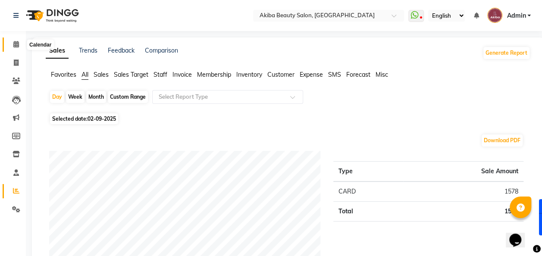
click at [13, 43] on icon at bounding box center [16, 44] width 6 height 6
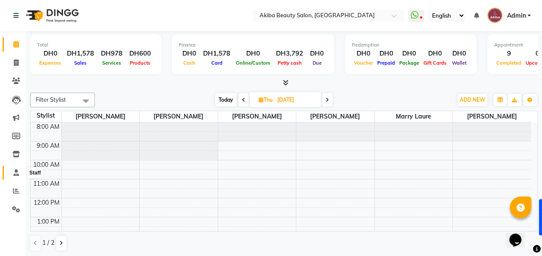
click at [13, 171] on span at bounding box center [16, 173] width 15 height 10
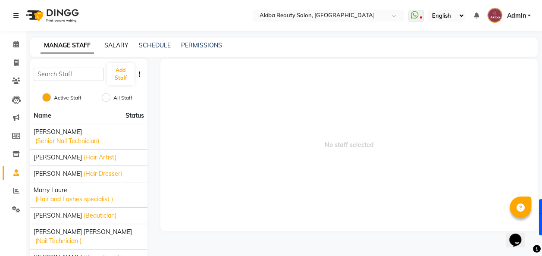
click at [115, 45] on link "SALARY" at bounding box center [116, 45] width 24 height 8
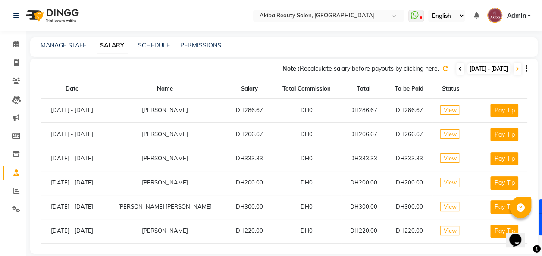
click at [459, 68] on icon at bounding box center [460, 68] width 3 height 5
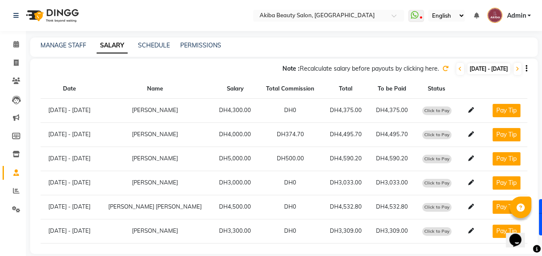
click at [443, 70] on icon at bounding box center [446, 69] width 6 height 6
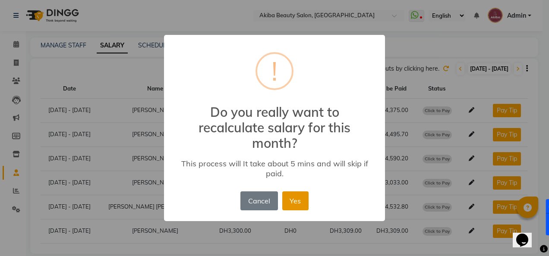
click at [299, 206] on button "Yes" at bounding box center [295, 201] width 26 height 19
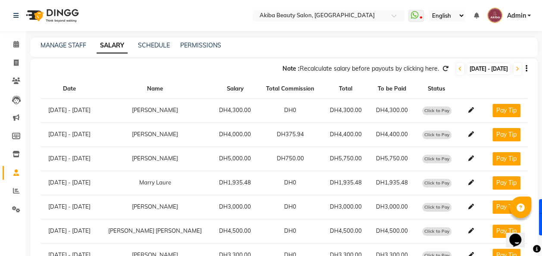
scroll to position [31, 0]
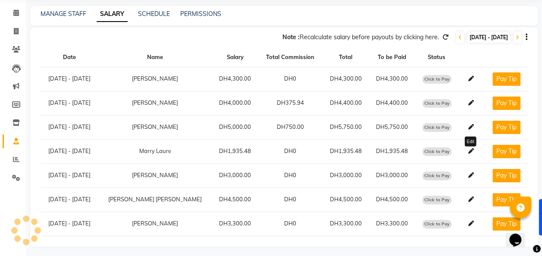
click at [469, 150] on icon at bounding box center [472, 151] width 6 height 6
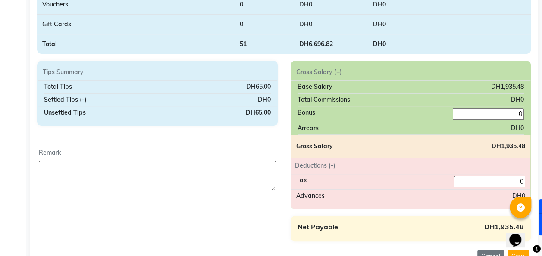
scroll to position [271, 0]
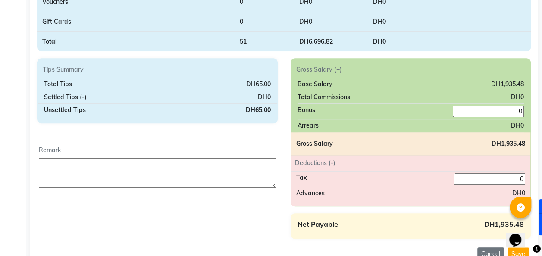
click at [145, 169] on textarea at bounding box center [157, 173] width 237 height 30
type textarea "tips: 65 aed"
click at [466, 107] on input "0" at bounding box center [488, 112] width 71 height 12
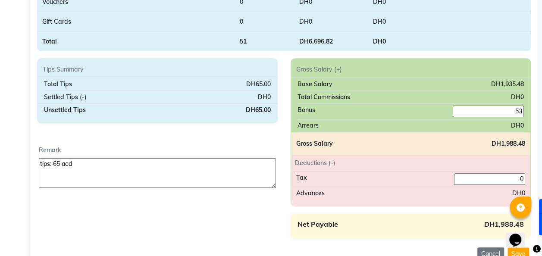
type input "53"
click at [425, 110] on div "Bonus 53" at bounding box center [411, 112] width 227 height 16
click at [415, 173] on div "Tax 0" at bounding box center [411, 180] width 240 height 16
click at [416, 202] on div "Deductions (-) Tax 0 Advances DH0" at bounding box center [411, 180] width 240 height 51
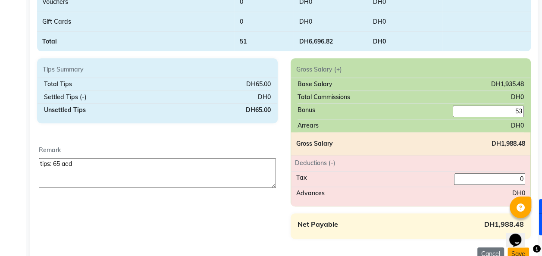
click at [517, 249] on button "Save" at bounding box center [519, 254] width 22 height 13
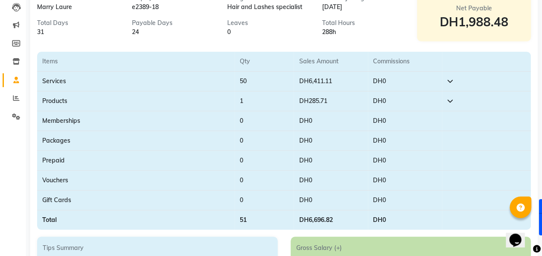
scroll to position [0, 0]
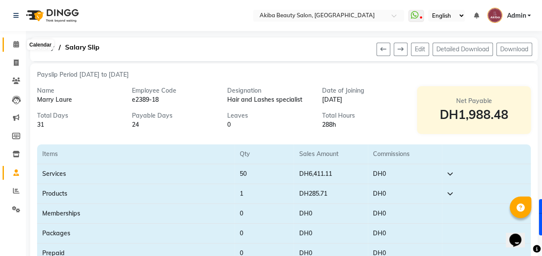
click at [14, 46] on icon at bounding box center [16, 44] width 6 height 6
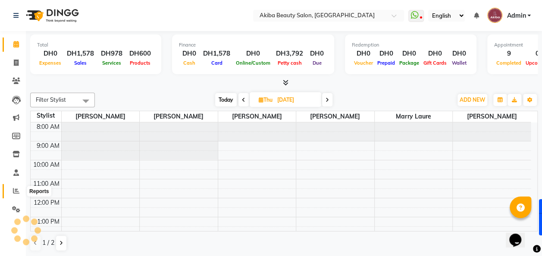
click at [16, 192] on icon at bounding box center [16, 191] width 6 height 6
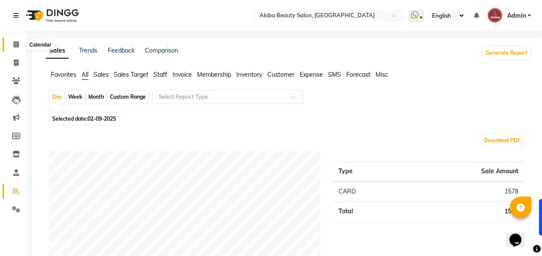
click at [16, 47] on icon at bounding box center [16, 44] width 6 height 6
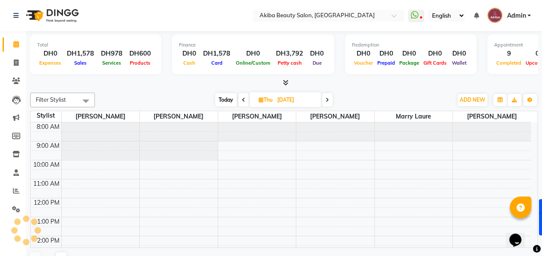
scroll to position [135, 0]
